Goal: Task Accomplishment & Management: Manage account settings

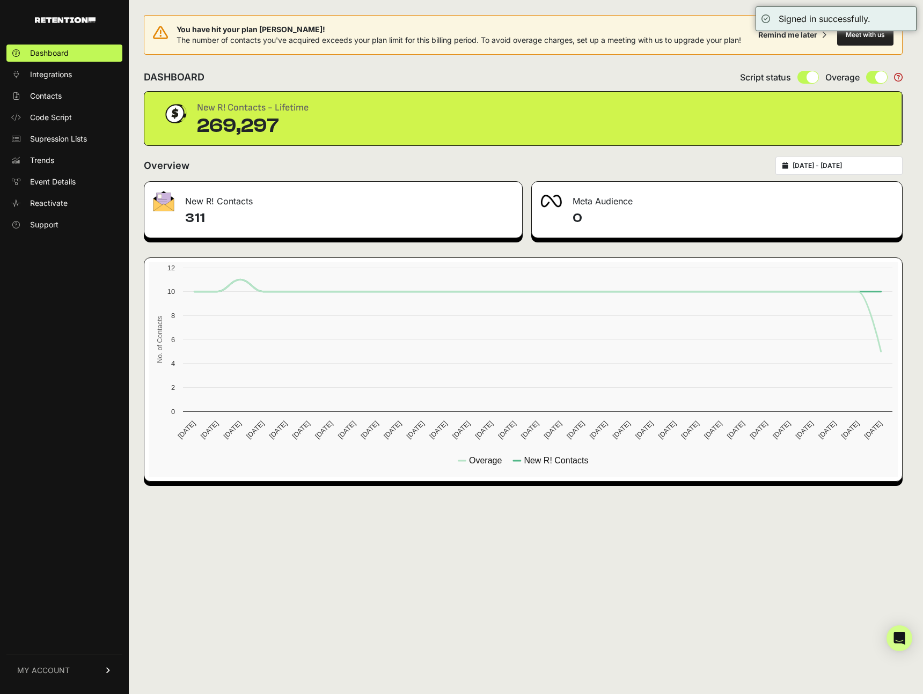
click at [80, 673] on link "MY ACCOUNT" at bounding box center [64, 670] width 116 height 33
click at [77, 575] on span "Account Details" at bounding box center [57, 570] width 55 height 11
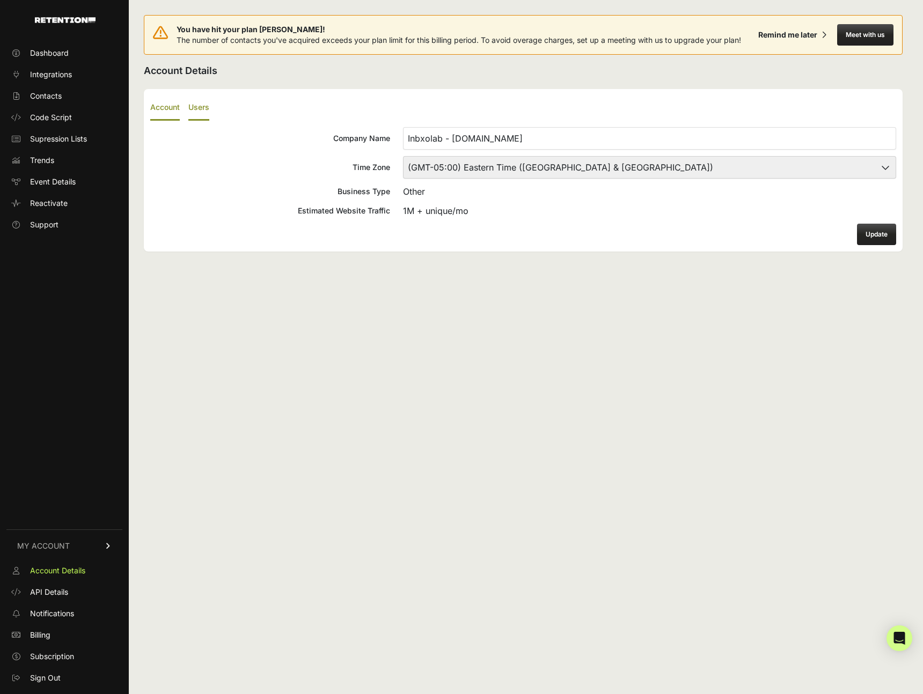
click at [207, 102] on label "Users" at bounding box center [198, 107] width 21 height 25
click at [0, 0] on input "Users" at bounding box center [0, 0] width 0 height 0
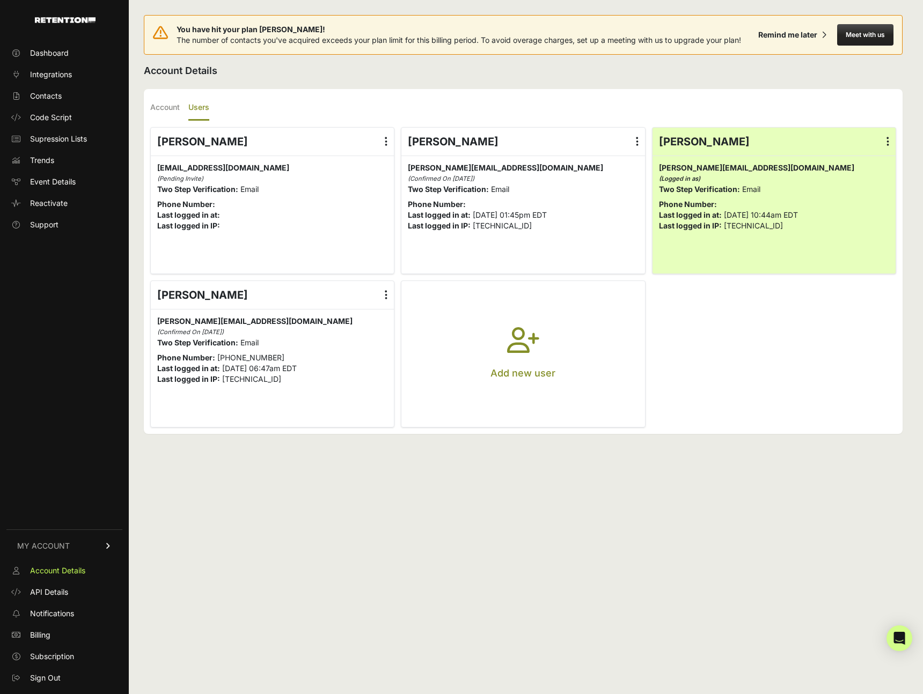
click at [636, 137] on icon at bounding box center [637, 141] width 3 height 11
click at [0, 0] on input "radio" at bounding box center [0, 0] width 0 height 0
click at [604, 224] on link "Delete" at bounding box center [606, 227] width 82 height 19
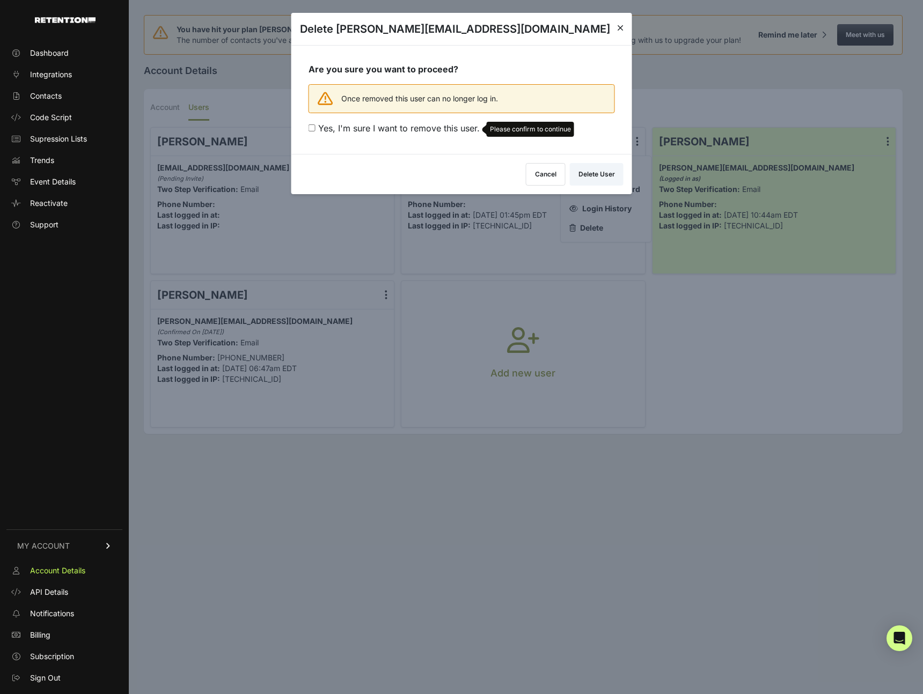
click at [450, 128] on span "Yes, I'm sure I want to remove this user." at bounding box center [398, 128] width 161 height 11
click at [315, 128] on input "Yes, I'm sure I want to remove this user. Please confirm to continue" at bounding box center [311, 127] width 7 height 7
checkbox input "true"
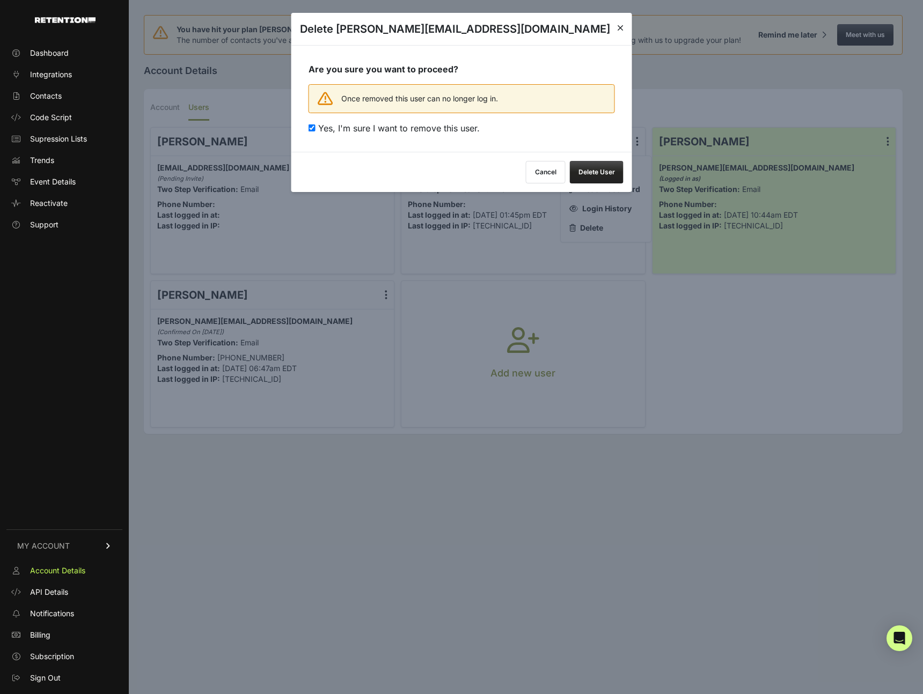
click at [588, 170] on button "Delete User" at bounding box center [597, 172] width 54 height 23
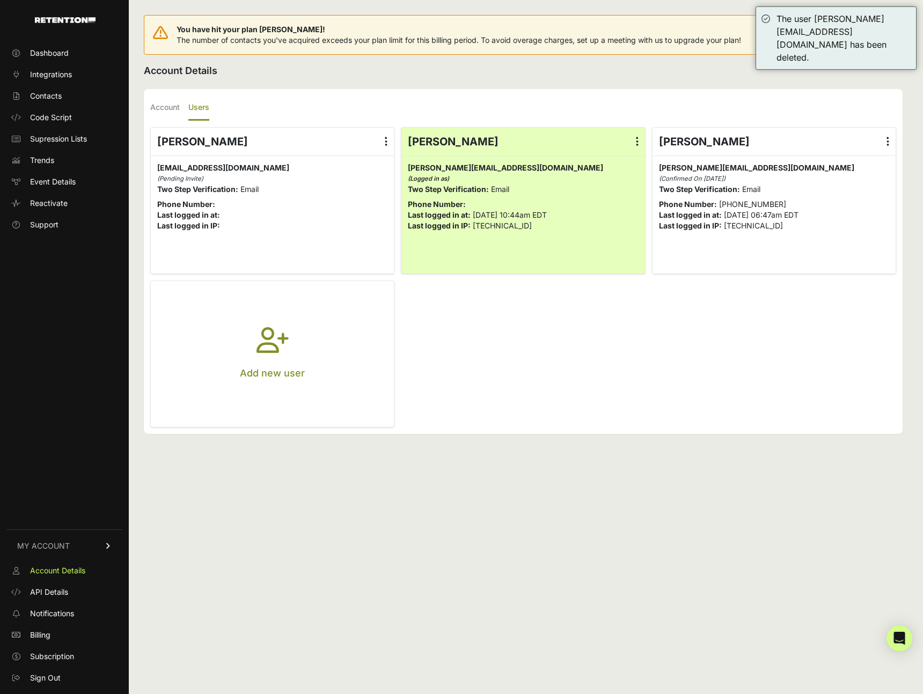
click at [889, 140] on label at bounding box center [888, 142] width 16 height 28
click at [0, 0] on input "radio" at bounding box center [0, 0] width 0 height 0
click at [873, 164] on link "Edit Details" at bounding box center [856, 169] width 82 height 19
click at [649, 356] on ul "[PERSON_NAME] Edit Details Reset Password Login History [GEOGRAPHIC_DATA] [EMAI…" at bounding box center [523, 277] width 746 height 300
click at [576, 376] on ul "[PERSON_NAME] Edit Details Reset Password Login History [GEOGRAPHIC_DATA] [EMAI…" at bounding box center [523, 277] width 746 height 300
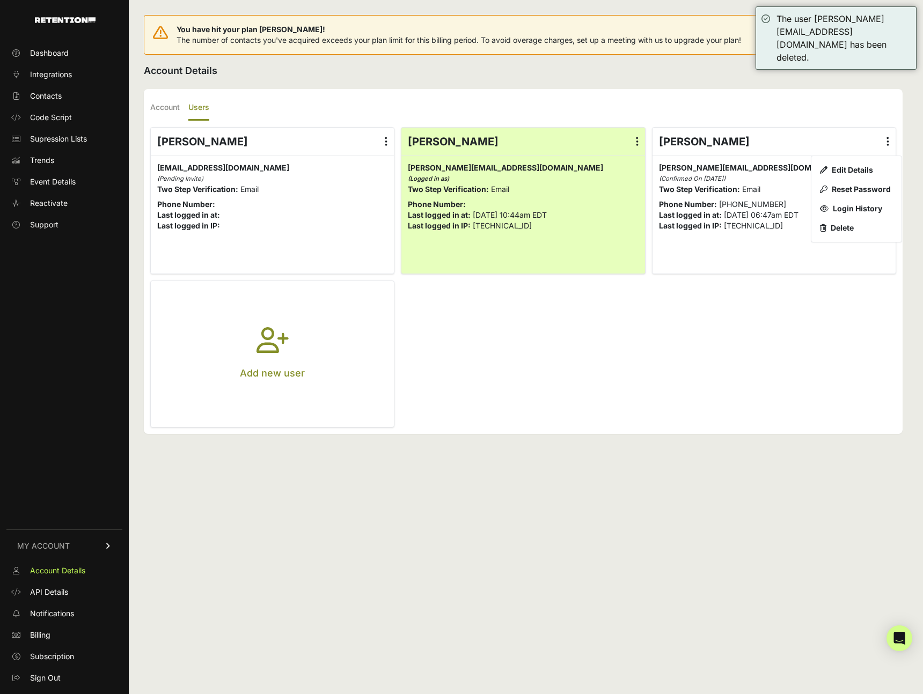
click at [307, 349] on button "Add new user" at bounding box center [272, 354] width 243 height 146
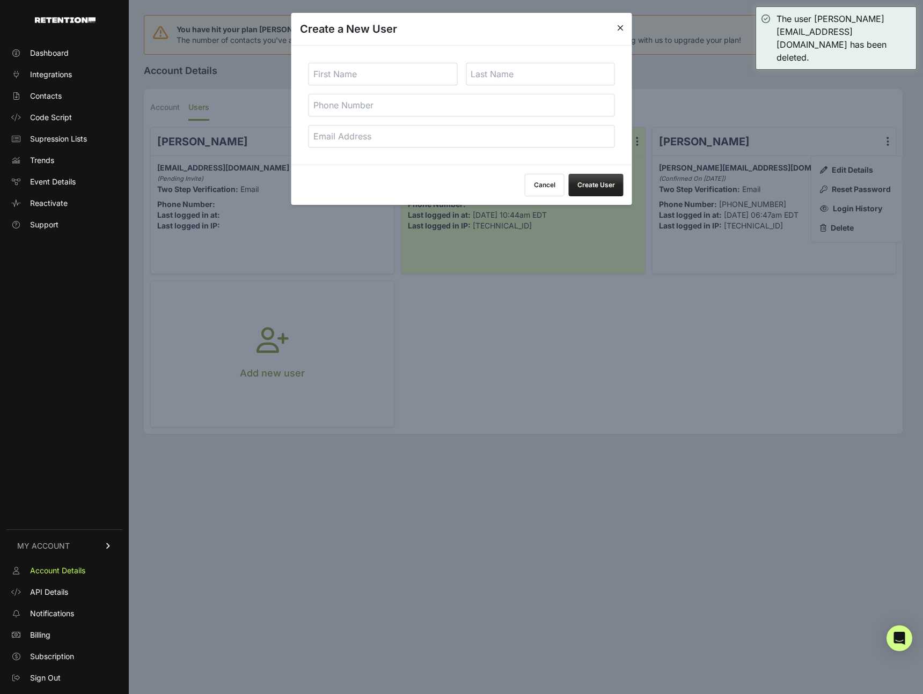
click at [403, 82] on input "text" at bounding box center [382, 74] width 149 height 23
type input "[PERSON_NAME]"
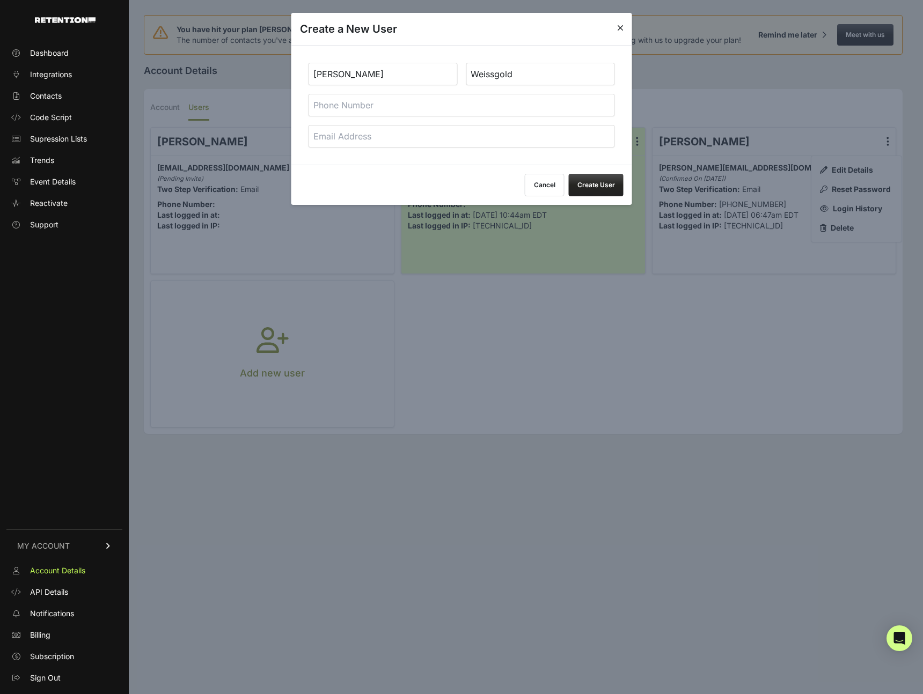
type input "Weissgold"
type input "6473956177"
click at [442, 133] on input "email" at bounding box center [461, 136] width 306 height 23
paste input "[EMAIL_ADDRESS][DOMAIN_NAME]"
type input "[EMAIL_ADDRESS][DOMAIN_NAME]"
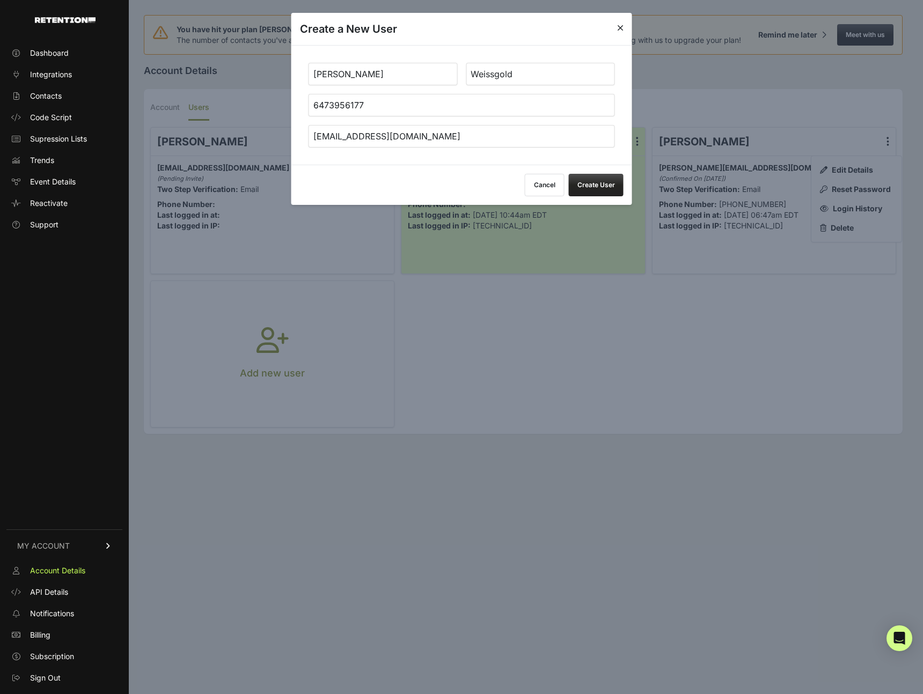
click at [589, 180] on button "Create User" at bounding box center [596, 185] width 55 height 23
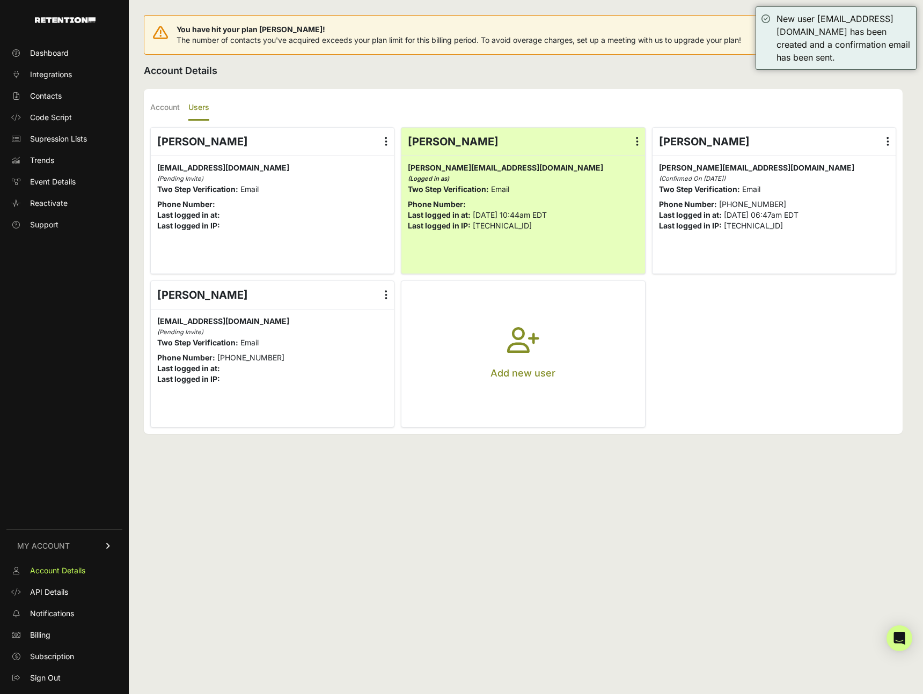
click at [788, 341] on ul "Brittany Hauger Edit Details Reset Password Login History Delete invoices+1@opt…" at bounding box center [523, 277] width 746 height 300
click at [884, 141] on label at bounding box center [888, 142] width 16 height 28
click at [0, 0] on input "radio" at bounding box center [0, 0] width 0 height 0
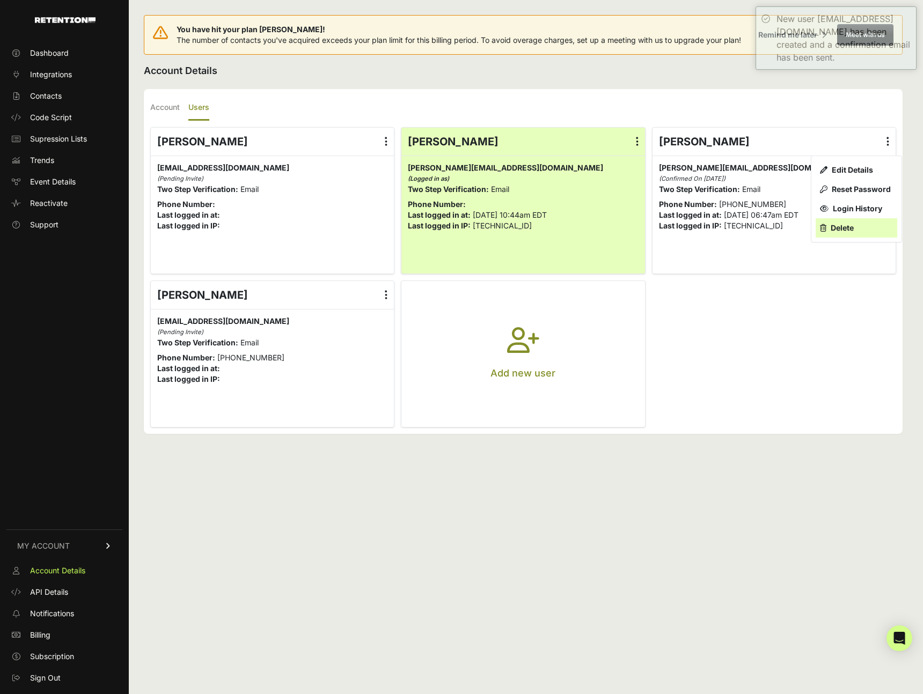
click at [853, 229] on link "Delete" at bounding box center [856, 227] width 82 height 19
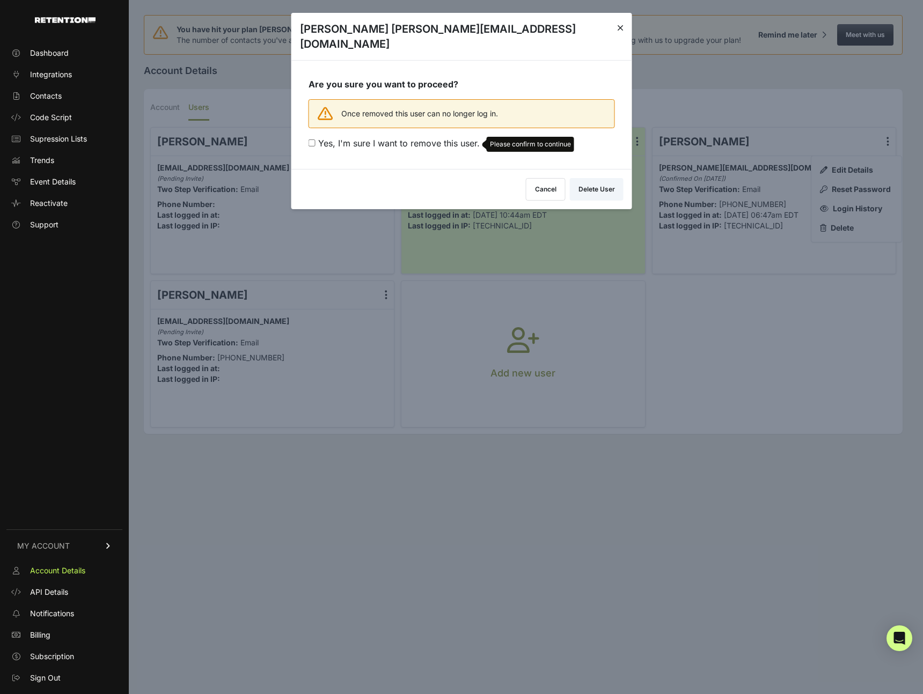
click at [453, 138] on span "Yes, I'm sure I want to remove this user." at bounding box center [398, 143] width 161 height 11
click at [315, 139] on input "Yes, I'm sure I want to remove this user. Please confirm to continue" at bounding box center [311, 142] width 7 height 7
checkbox input "true"
click at [594, 176] on button "Delete User" at bounding box center [597, 187] width 54 height 23
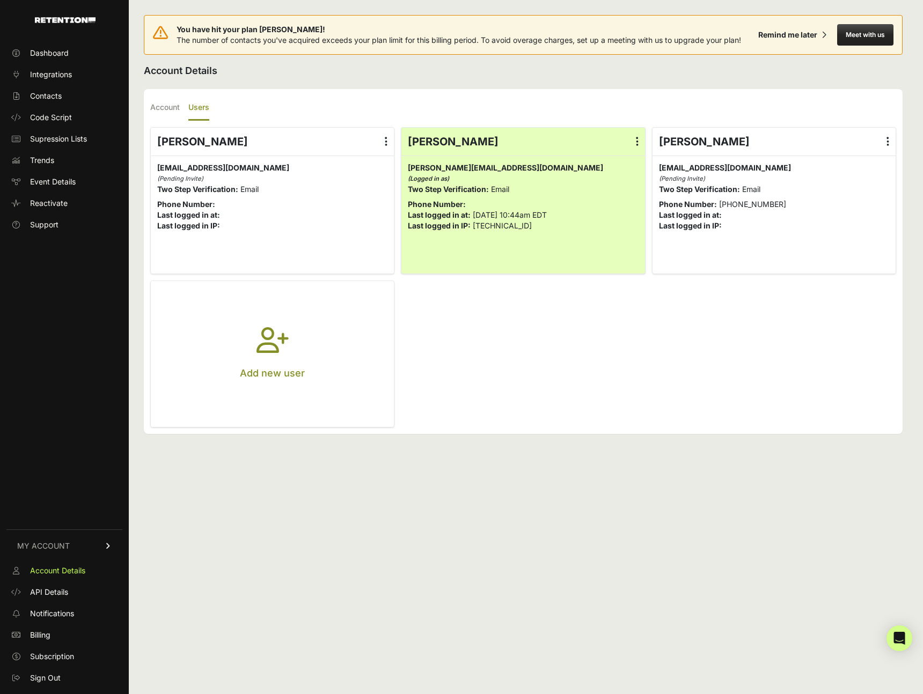
click at [385, 140] on icon at bounding box center [386, 141] width 3 height 11
click at [0, 0] on input "radio" at bounding box center [0, 0] width 0 height 0
click at [352, 232] on link "Delete" at bounding box center [355, 227] width 82 height 19
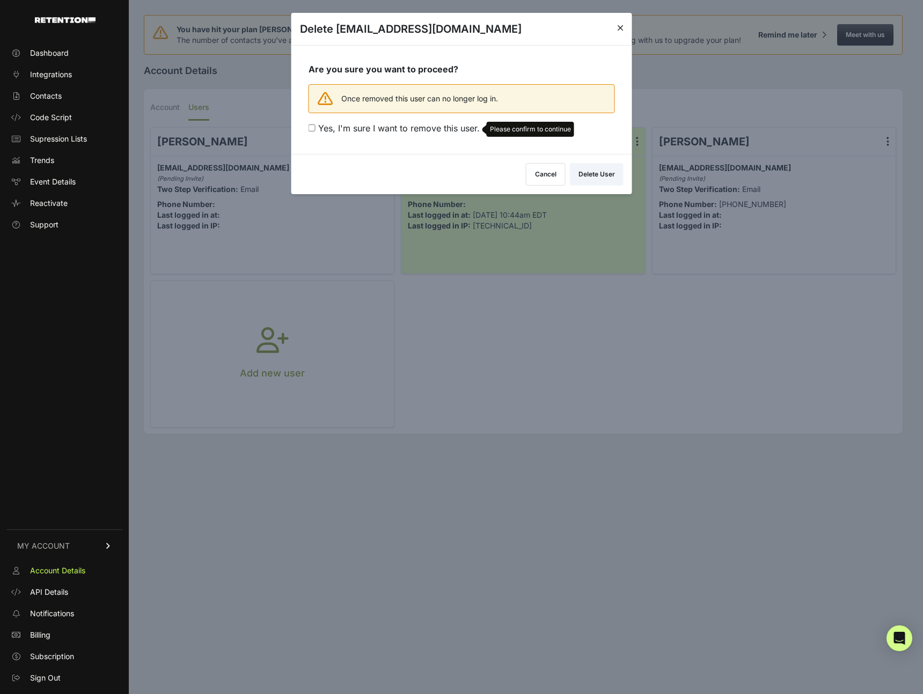
click at [428, 127] on span "Yes, I'm sure I want to remove this user." at bounding box center [398, 128] width 161 height 11
click at [315, 127] on input "Yes, I'm sure I want to remove this user. Please confirm to continue" at bounding box center [311, 127] width 7 height 7
checkbox input "true"
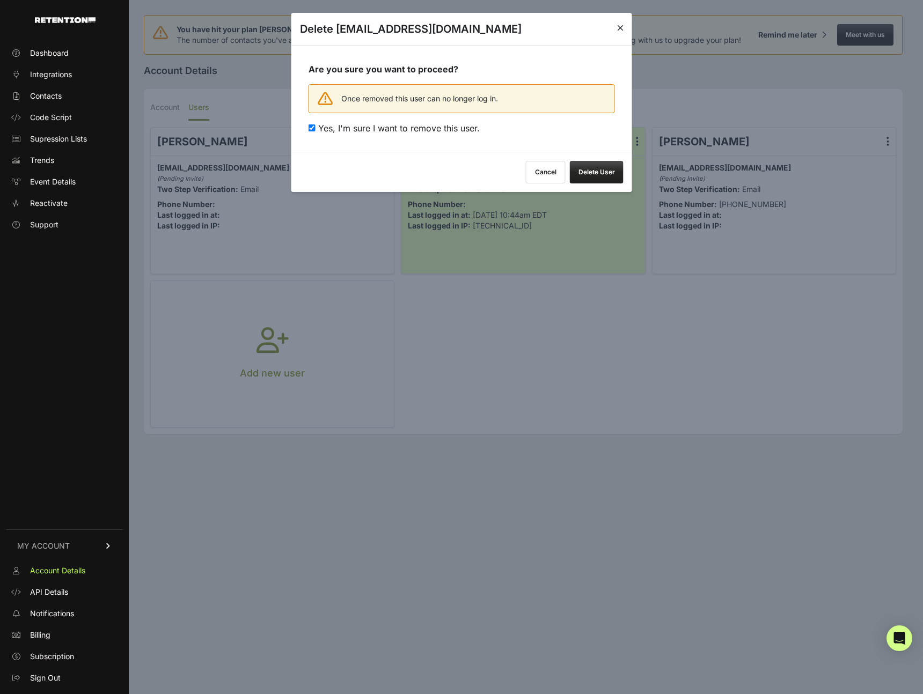
click at [608, 173] on button "Delete User" at bounding box center [597, 172] width 54 height 23
